Goal: Information Seeking & Learning: Find specific fact

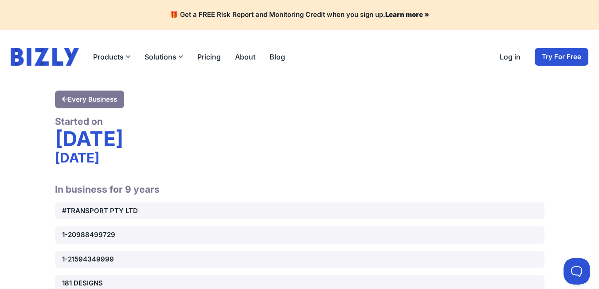
scroll to position [4484, 0]
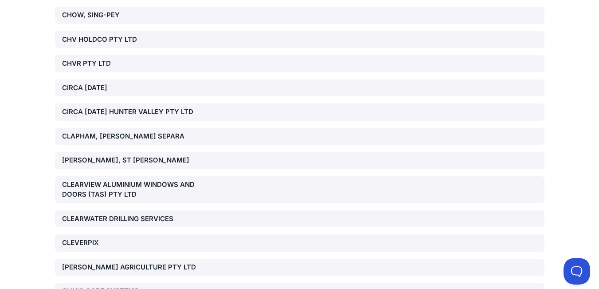
click at [142, 180] on div "CLEARVIEW ALUMINIUM WINDOWS AND DOORS (TAS) PTY LTD" at bounding box center [140, 190] width 156 height 20
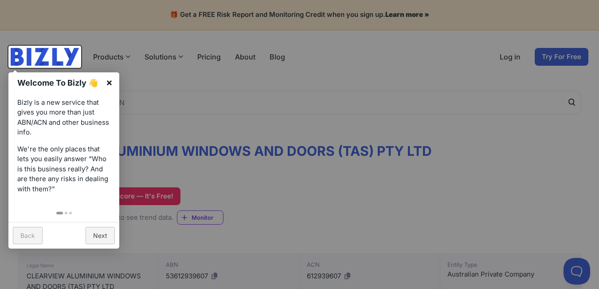
click at [110, 79] on link "×" at bounding box center [109, 82] width 20 height 20
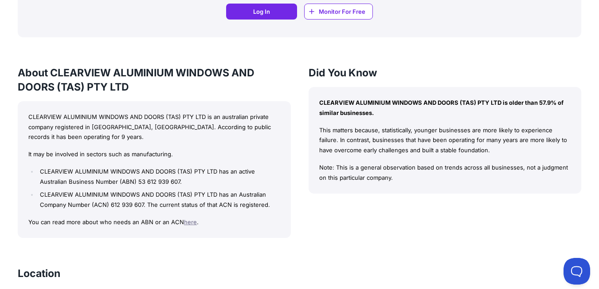
scroll to position [738, 0]
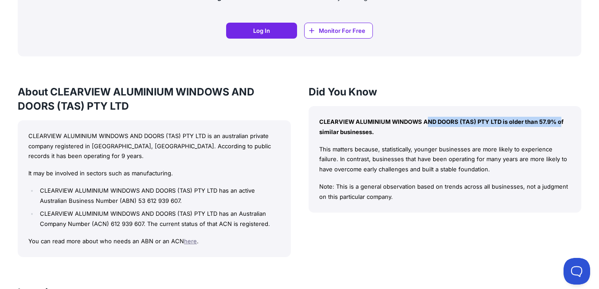
drag, startPoint x: 312, startPoint y: 120, endPoint x: 476, endPoint y: 118, distance: 164.6
click at [476, 118] on div "CLEARVIEW ALUMINIUM WINDOWS AND DOORS (TAS) PTY LTD is older than 57.9% of simi…" at bounding box center [445, 159] width 273 height 106
copy p "CLEARVIEW ALUMINIUM WINDOWS AND DOORS (TAS)"
